Goal: Task Accomplishment & Management: Complete application form

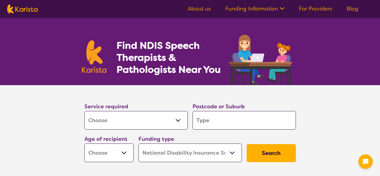
select select "[MEDICAL_DATA]"
select select "NDIS"
select select "[MEDICAL_DATA]"
select select "NDIS"
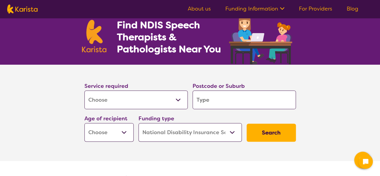
scroll to position [30, 0]
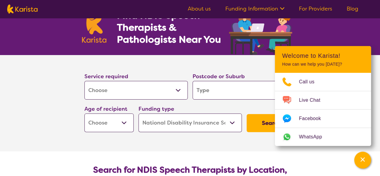
click at [154, 87] on select "Allied Health Assistant Assessment ([MEDICAL_DATA] or [MEDICAL_DATA]) Behaviour…" at bounding box center [135, 90] width 103 height 19
click at [230, 91] on input "search" at bounding box center [244, 90] width 103 height 19
type input "3"
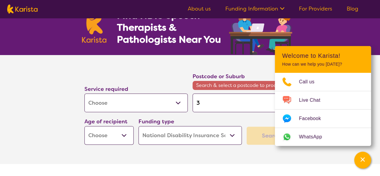
type input "35"
type input "358"
type input "3585"
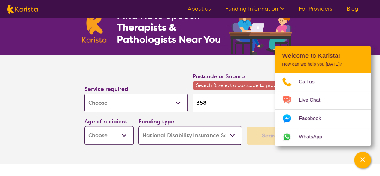
type input "3585"
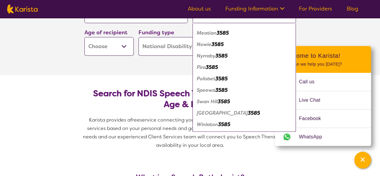
scroll to position [120, 0]
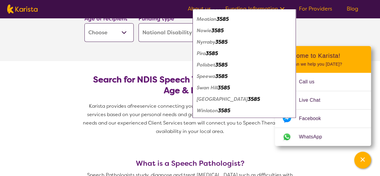
type input "3585"
click at [225, 89] on em "3585" at bounding box center [224, 87] width 12 height 6
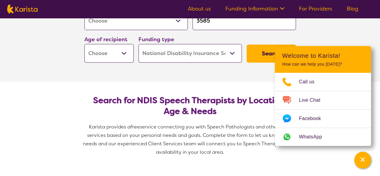
scroll to position [90, 0]
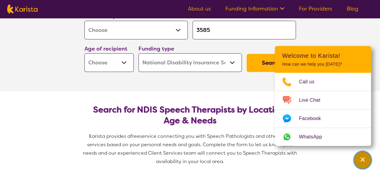
click at [361, 161] on icon "Channel Menu" at bounding box center [363, 159] width 6 height 6
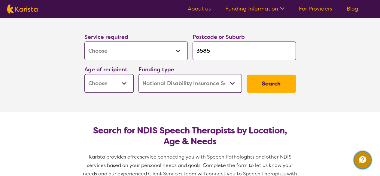
scroll to position [60, 0]
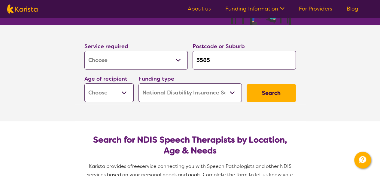
click at [106, 95] on select "Early Childhood - 0 to 9 Child - 10 to 11 Adolescent - 12 to 17 Adult - 18 to 6…" at bounding box center [108, 92] width 49 height 19
select select "EC"
click at [84, 83] on select "Early Childhood - 0 to 9 Child - 10 to 11 Adolescent - 12 to 17 Adult - 18 to 6…" at bounding box center [108, 92] width 49 height 19
select select "EC"
click at [259, 90] on button "Search" at bounding box center [271, 93] width 49 height 18
